Goal: Book appointment/travel/reservation

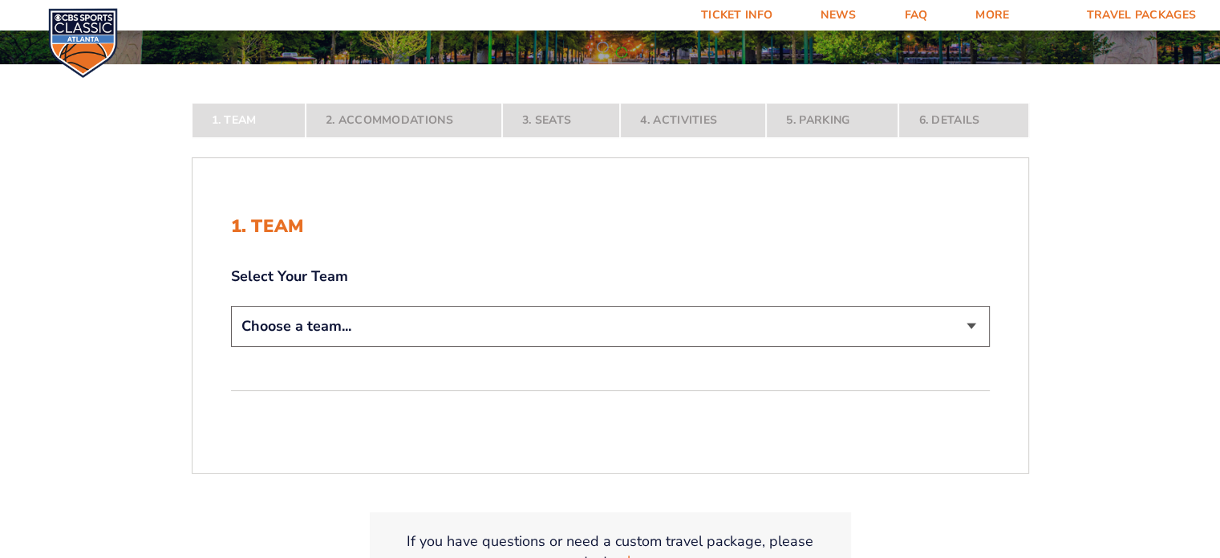
scroll to position [240, 0]
click at [353, 332] on select "Choose a team... [US_STATE] Wildcats [US_STATE] State Buckeyes [US_STATE] Tar H…" at bounding box center [610, 325] width 759 height 41
click at [350, 323] on select "Choose a team... [US_STATE] Wildcats [US_STATE] State Buckeyes [US_STATE] Tar H…" at bounding box center [610, 325] width 759 height 41
select select "12956"
click at [231, 346] on select "Choose a team... [US_STATE] Wildcats [US_STATE] State Buckeyes [US_STATE] Tar H…" at bounding box center [610, 325] width 759 height 41
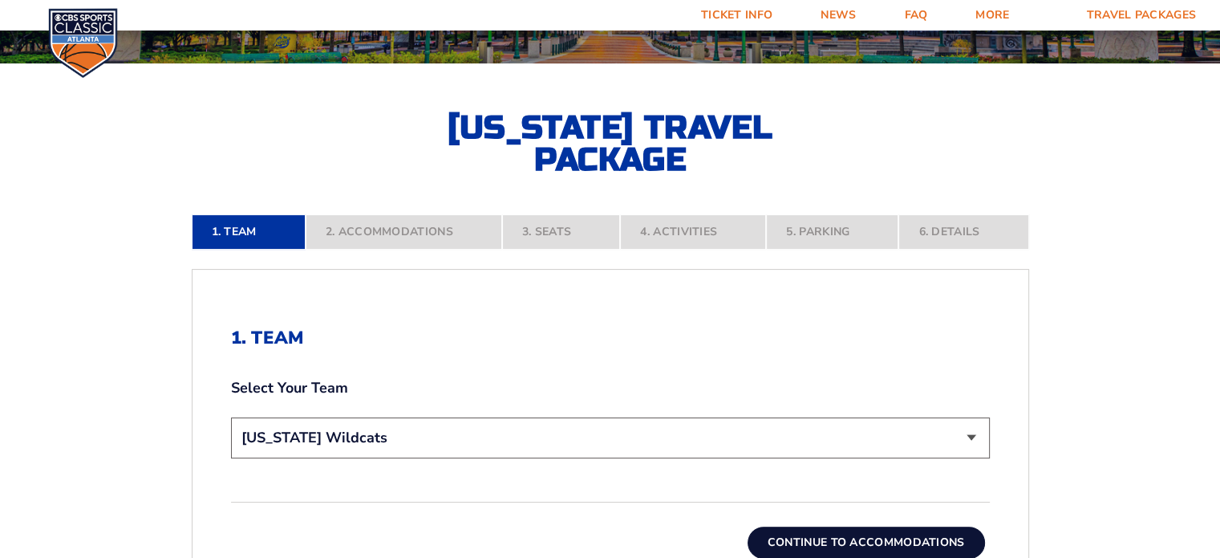
click at [867, 537] on form "[US_STATE] [US_STATE] Travel Package [US_STATE][GEOGRAPHIC_DATA] [US_STATE] Sta…" at bounding box center [610, 286] width 1220 height 1052
click at [831, 540] on button "Continue To Accommodations" at bounding box center [866, 542] width 237 height 32
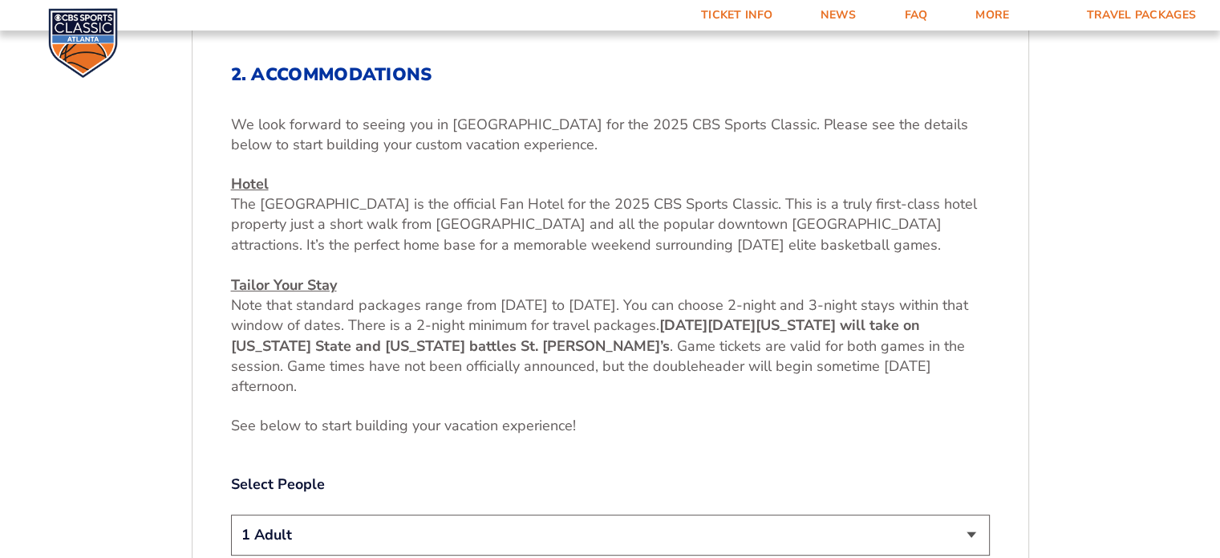
scroll to position [504, 0]
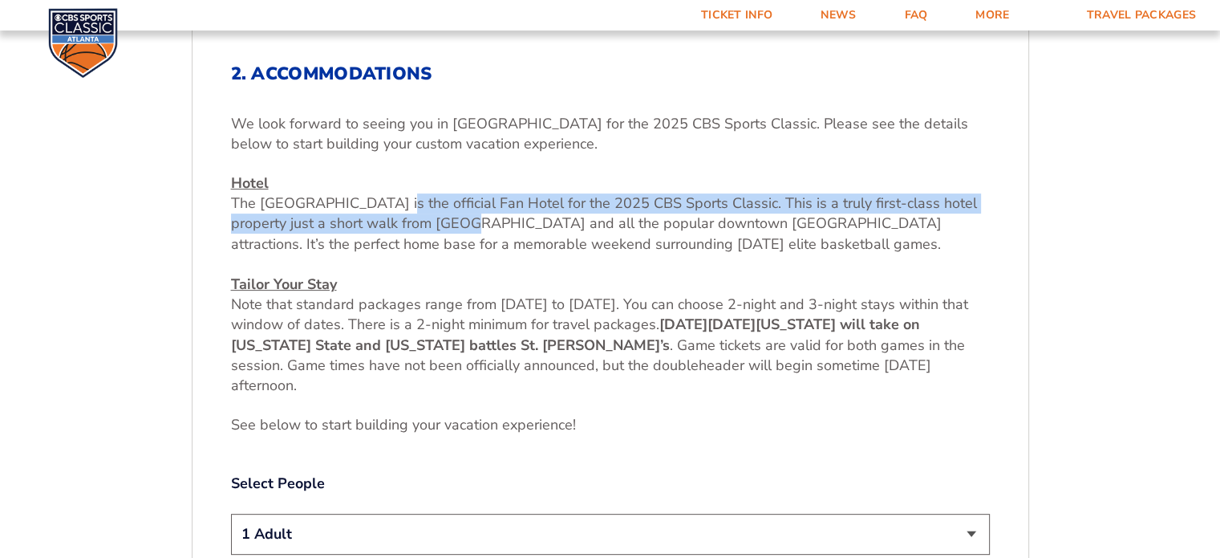
drag, startPoint x: 392, startPoint y: 200, endPoint x: 405, endPoint y: 224, distance: 27.7
click at [419, 228] on span "The [GEOGRAPHIC_DATA] is the official Fan Hotel for the 2025 CBS Sports Classic…" at bounding box center [604, 222] width 746 height 59
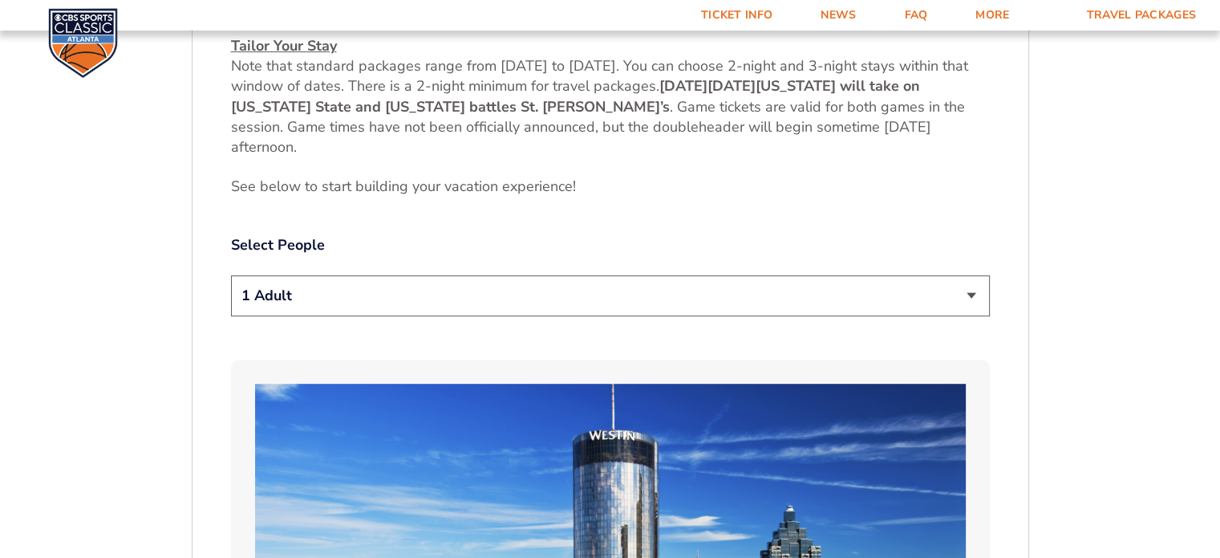
scroll to position [744, 0]
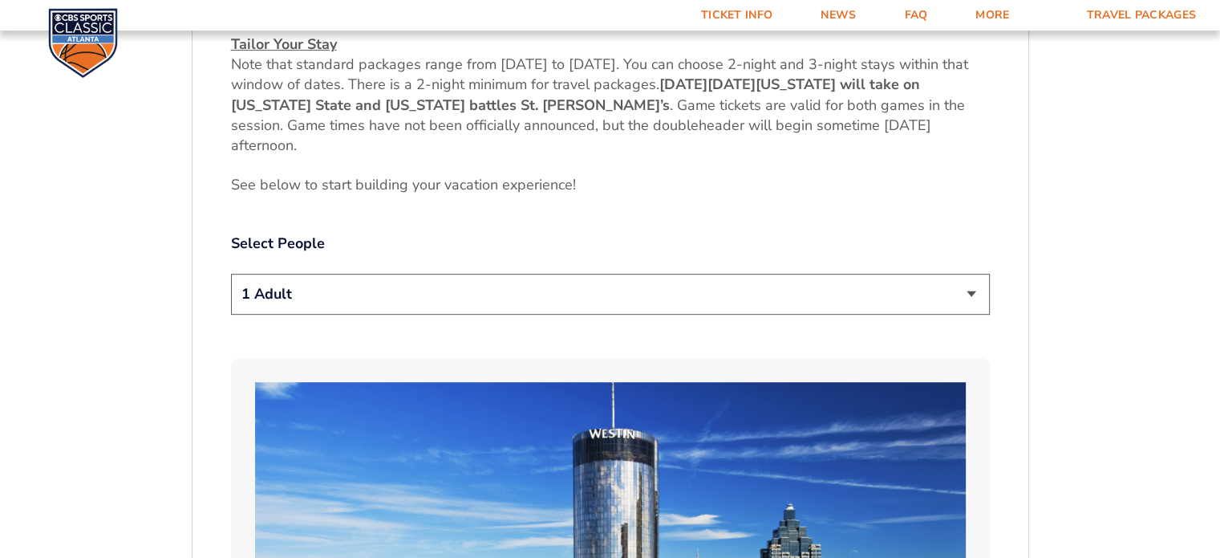
click at [446, 294] on select "1 Adult 2 Adults 3 Adults 4 Adults 2 Adults + 1 Child 2 Adults + 2 Children 2 A…" at bounding box center [610, 294] width 759 height 41
click at [435, 304] on select "1 Adult 2 Adults 3 Adults 4 Adults 2 Adults + 1 Child 2 Adults + 2 Children 2 A…" at bounding box center [610, 294] width 759 height 41
select select "3 Adults"
click at [231, 274] on select "1 Adult 2 Adults 3 Adults 4 Adults 2 Adults + 1 Child 2 Adults + 2 Children 2 A…" at bounding box center [610, 294] width 759 height 41
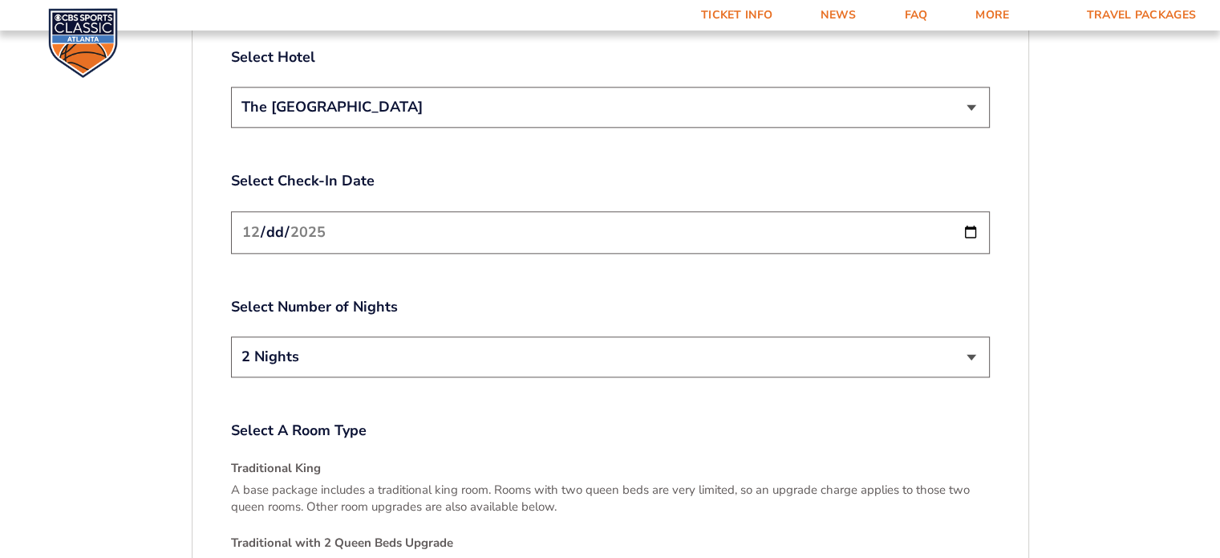
scroll to position [1947, 0]
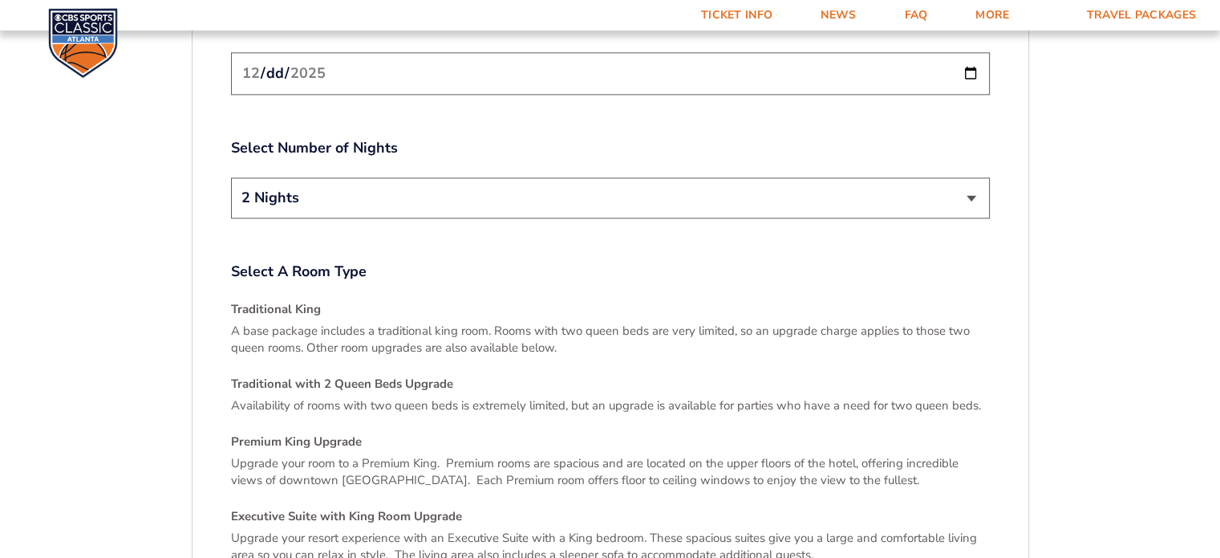
click at [366, 194] on select "2 Nights 3 Nights" at bounding box center [610, 197] width 759 height 41
click at [371, 176] on select "2 Nights 3 Nights" at bounding box center [610, 196] width 759 height 41
click at [373, 176] on select "2 Nights 3 Nights" at bounding box center [610, 196] width 759 height 41
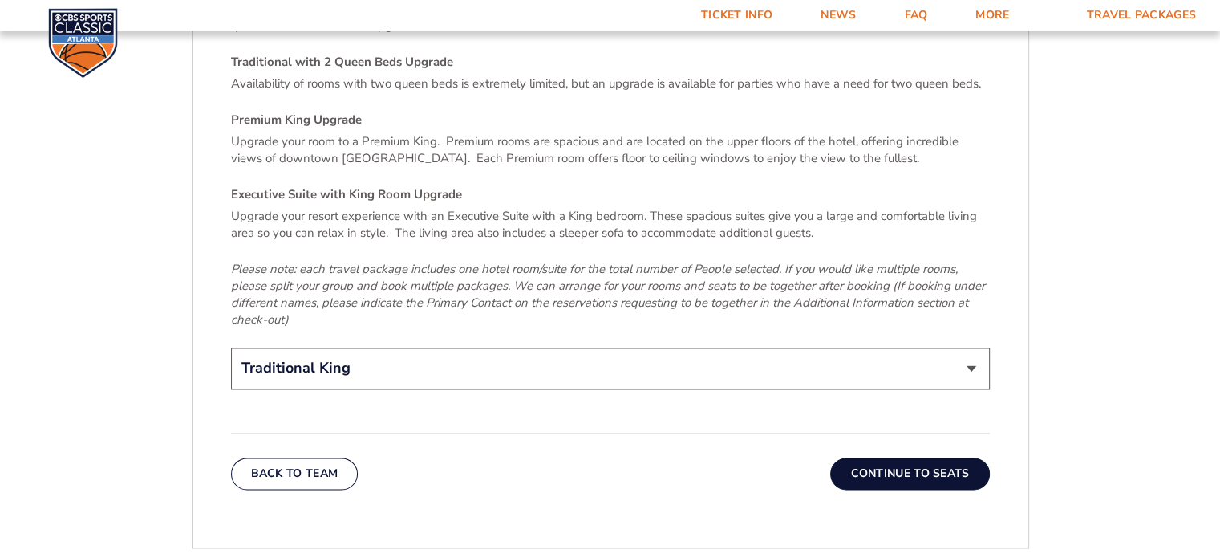
scroll to position [2428, 0]
click at [648, 347] on select "Traditional King Traditional with 2 Queen Beds Upgrade (+$45 per night) Premium…" at bounding box center [610, 367] width 759 height 41
click at [679, 265] on em "Please note: each travel package includes one hotel room/suite for the total nu…" at bounding box center [608, 293] width 754 height 67
click at [603, 359] on select "Traditional King Traditional with 2 Queen Beds Upgrade (+$45 per night) Premium…" at bounding box center [610, 367] width 759 height 41
select select "Traditional with 2 Queen Beds Upgrade"
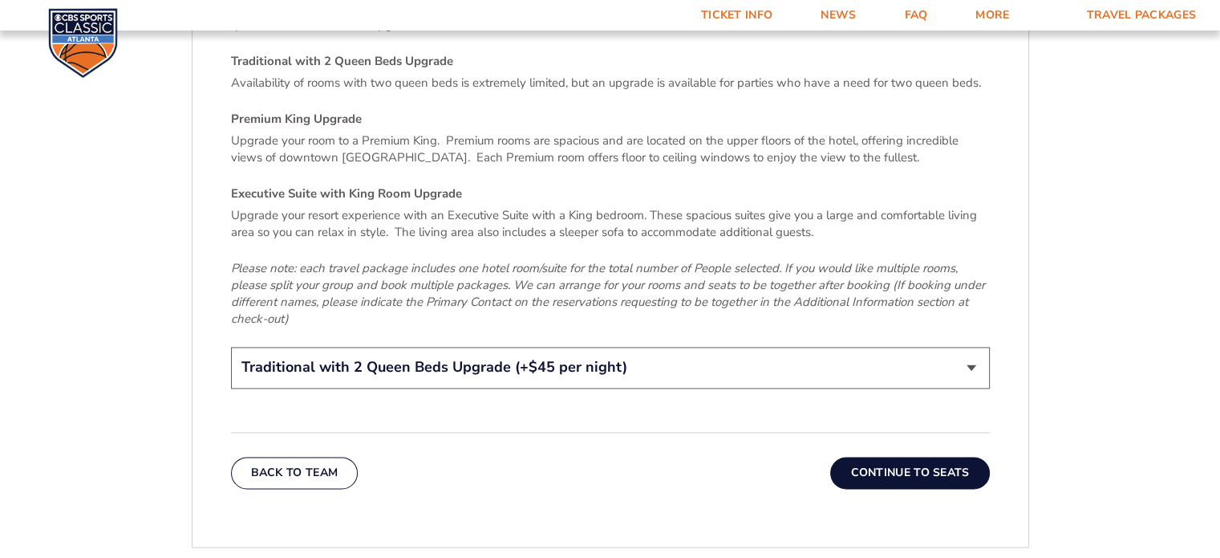
click at [231, 347] on select "Traditional King Traditional with 2 Queen Beds Upgrade (+$45 per night) Premium…" at bounding box center [610, 367] width 759 height 41
click at [584, 278] on em "Please note: each travel package includes one hotel room/suite for the total nu…" at bounding box center [608, 293] width 754 height 67
click at [906, 457] on button "Continue To Seats" at bounding box center [909, 473] width 159 height 32
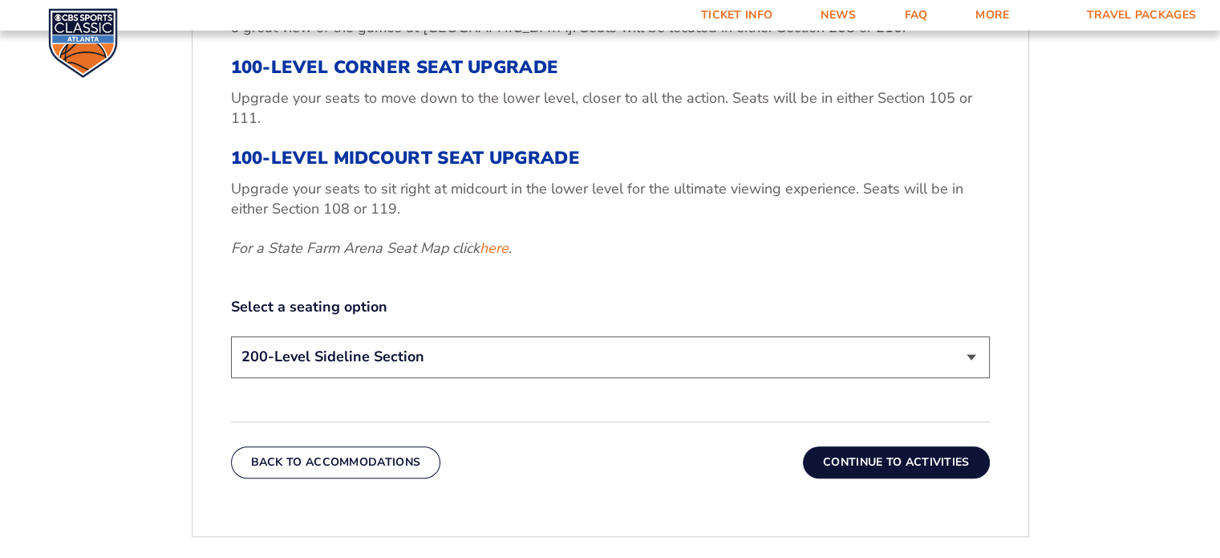
scroll to position [652, 0]
click at [908, 465] on button "Continue To Activities" at bounding box center [896, 461] width 187 height 32
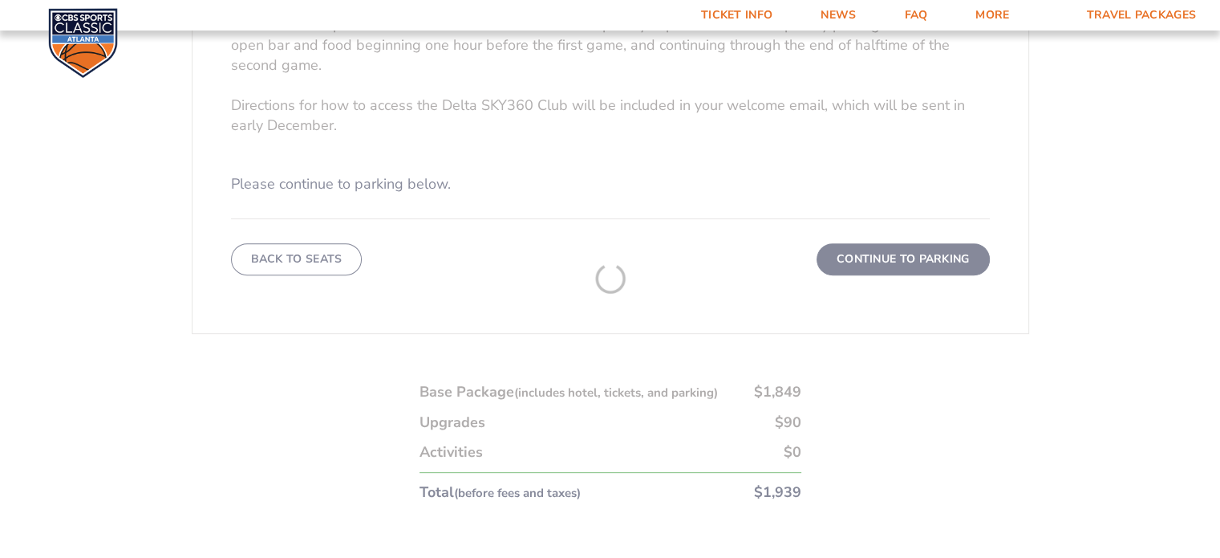
scroll to position [664, 0]
